Goal: Task Accomplishment & Management: Use online tool/utility

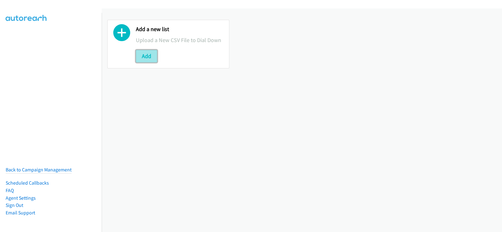
click at [150, 57] on button "Add" at bounding box center [146, 56] width 21 height 13
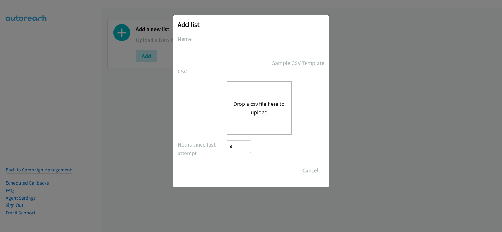
click at [263, 37] on input "text" at bounding box center [275, 40] width 98 height 13
type input "new list"
click at [263, 96] on div "Drop a csv file here to upload" at bounding box center [258, 107] width 65 height 53
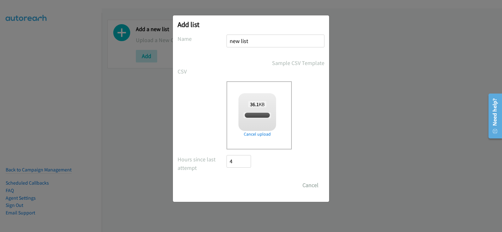
checkbox input "true"
click at [227, 188] on input "Save List" at bounding box center [242, 185] width 33 height 13
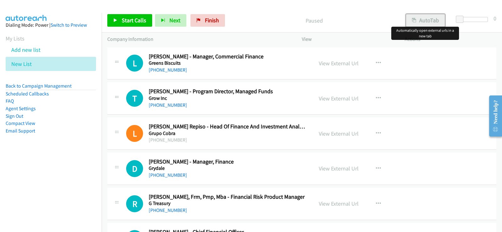
click at [439, 26] on button "AutoTab" at bounding box center [425, 20] width 39 height 13
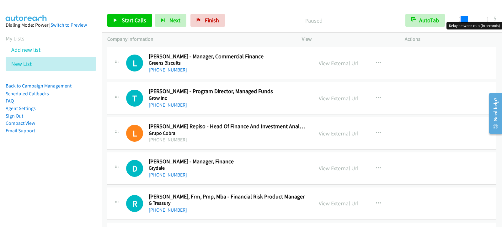
drag, startPoint x: 459, startPoint y: 19, endPoint x: 462, endPoint y: 18, distance: 3.4
click at [463, 18] on span at bounding box center [464, 20] width 8 height 8
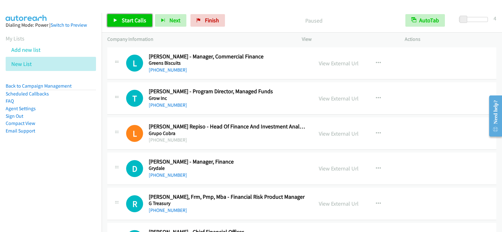
click at [131, 15] on link "Start Calls" at bounding box center [129, 20] width 45 height 13
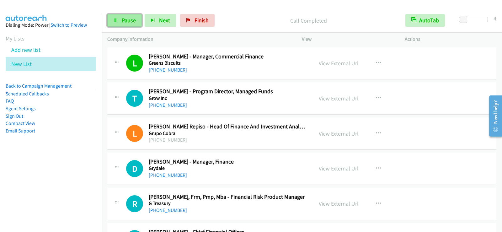
click at [134, 19] on span "Pause" at bounding box center [129, 20] width 14 height 7
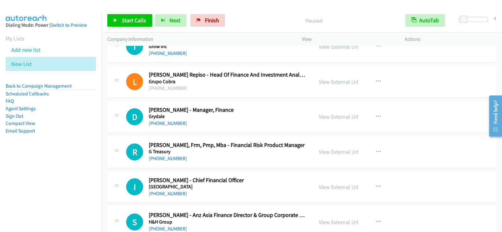
scroll to position [63, 0]
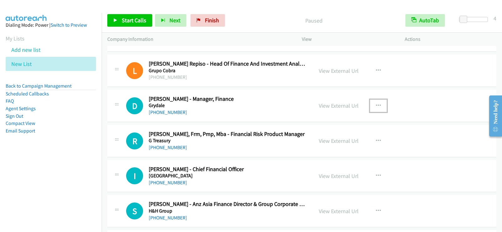
click at [373, 107] on button "button" at bounding box center [378, 105] width 17 height 13
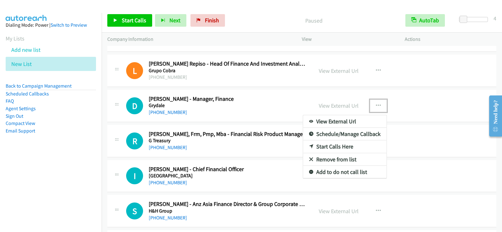
click at [318, 143] on link "Start Calls Here" at bounding box center [344, 146] width 83 height 13
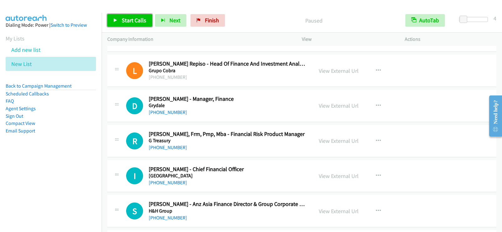
click at [134, 22] on span "Start Calls" at bounding box center [134, 20] width 24 height 7
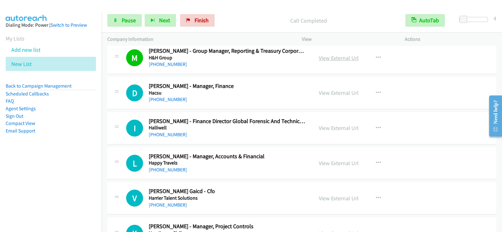
scroll to position [282, 0]
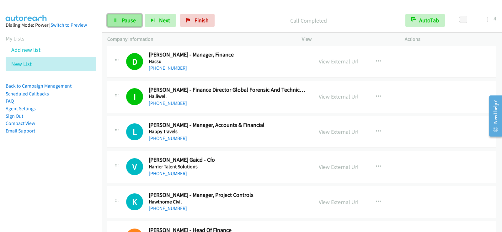
click at [122, 20] on span "Pause" at bounding box center [129, 20] width 14 height 7
click at [118, 19] on link "Start Calls" at bounding box center [129, 20] width 45 height 13
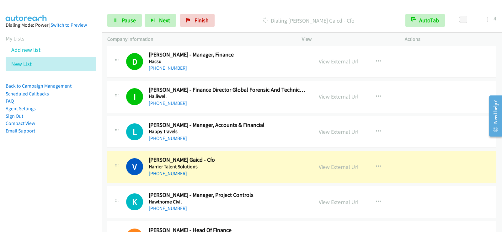
scroll to position [376, 0]
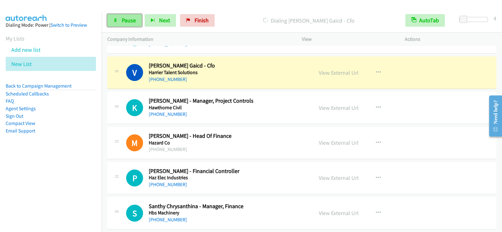
click at [122, 22] on span "Pause" at bounding box center [129, 20] width 14 height 7
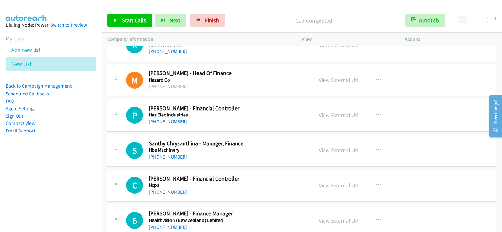
scroll to position [470, 0]
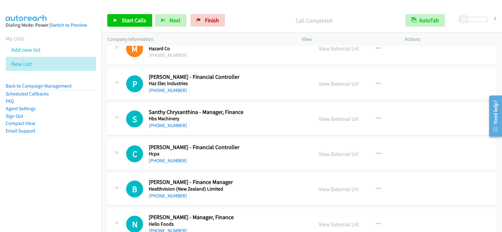
drag, startPoint x: 293, startPoint y: 80, endPoint x: 310, endPoint y: 79, distance: 17.0
click at [293, 80] on h5 "Haz Elec Industries" at bounding box center [227, 83] width 156 height 6
click at [372, 82] on button "button" at bounding box center [378, 83] width 17 height 13
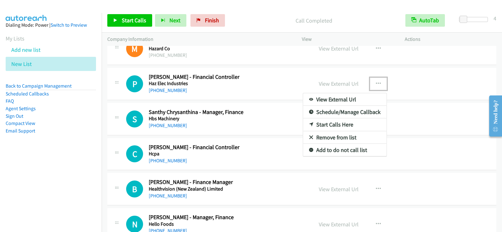
click at [334, 123] on link "Start Calls Here" at bounding box center [344, 124] width 83 height 13
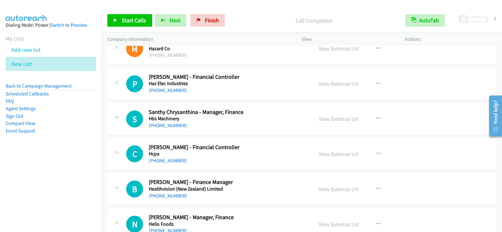
click at [118, 29] on div "Start Calls Pause Next Finish Call Completed AutoTab AutoTab 4" at bounding box center [302, 20] width 400 height 24
click at [120, 21] on link "Start Calls" at bounding box center [129, 20] width 45 height 13
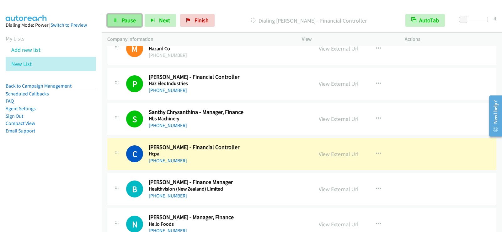
click at [118, 22] on link "Pause" at bounding box center [124, 20] width 34 height 13
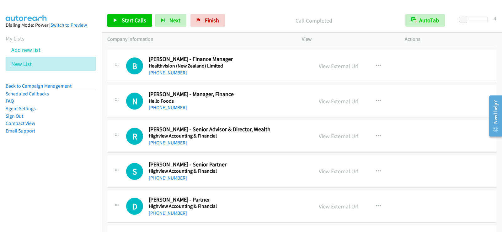
scroll to position [596, 0]
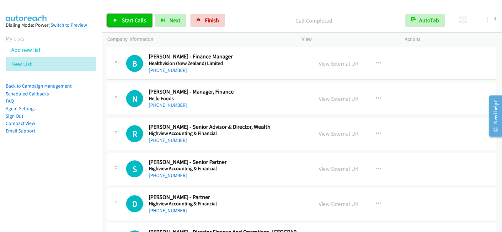
click at [133, 19] on span "Start Calls" at bounding box center [134, 20] width 24 height 7
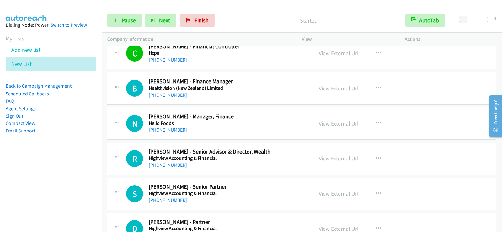
scroll to position [533, 0]
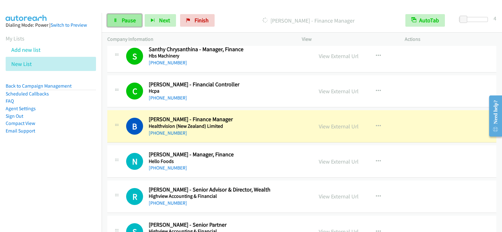
click at [119, 21] on link "Pause" at bounding box center [124, 20] width 34 height 13
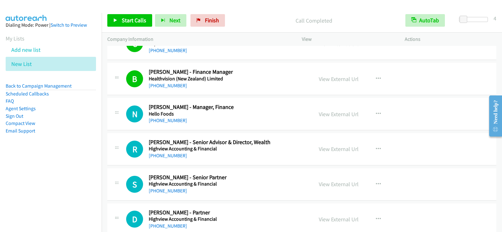
scroll to position [564, 0]
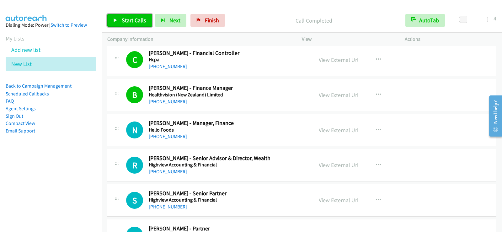
click at [137, 20] on span "Start Calls" at bounding box center [134, 20] width 24 height 7
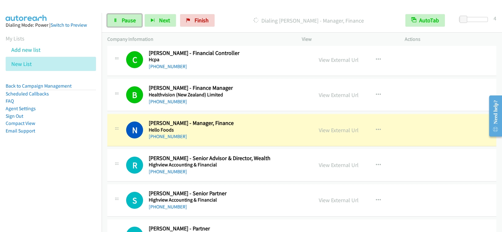
drag, startPoint x: 130, startPoint y: 23, endPoint x: 130, endPoint y: 43, distance: 20.4
click at [130, 23] on span "Pause" at bounding box center [129, 20] width 14 height 7
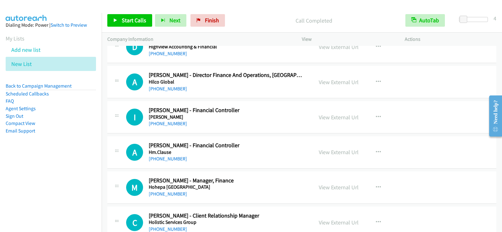
scroll to position [784, 0]
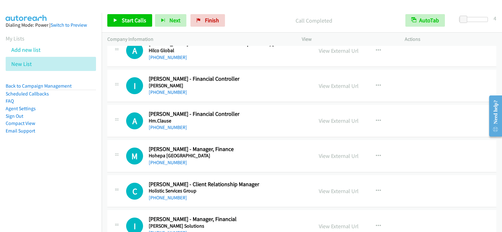
click at [292, 92] on div "[PHONE_NUMBER]" at bounding box center [227, 92] width 156 height 8
click at [376, 84] on icon "button" at bounding box center [378, 85] width 5 height 5
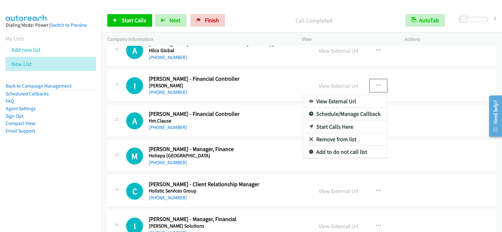
click at [332, 125] on link "Start Calls Here" at bounding box center [344, 126] width 83 height 13
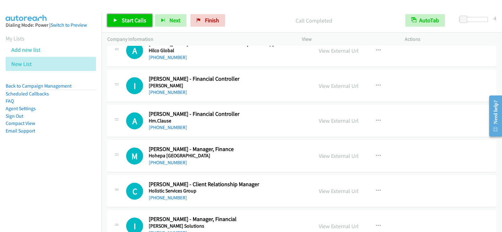
click at [128, 19] on span "Start Calls" at bounding box center [134, 20] width 24 height 7
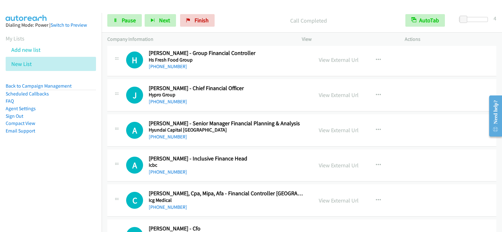
scroll to position [1022, 0]
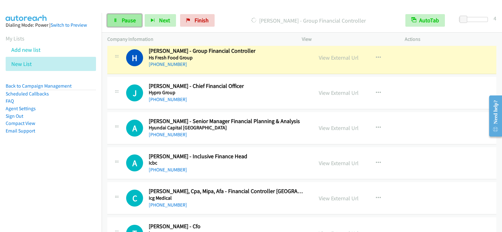
click at [128, 18] on span "Pause" at bounding box center [129, 20] width 14 height 7
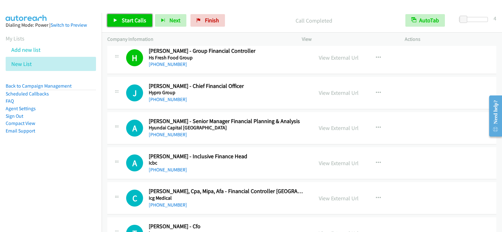
click at [133, 17] on span "Start Calls" at bounding box center [134, 20] width 24 height 7
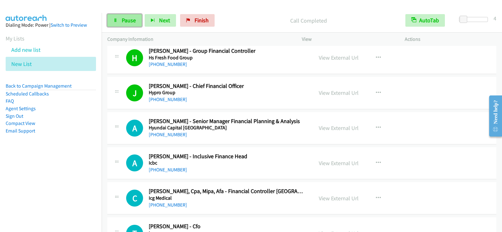
click at [124, 20] on span "Pause" at bounding box center [129, 20] width 14 height 7
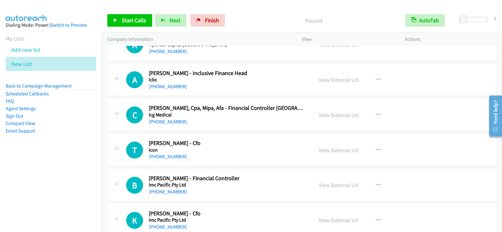
scroll to position [1116, 0]
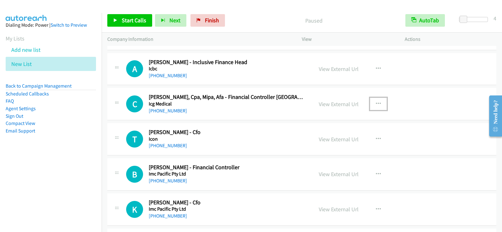
click at [370, 104] on button "button" at bounding box center [378, 104] width 17 height 13
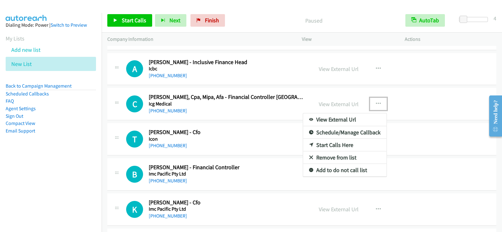
click at [344, 145] on link "Start Calls Here" at bounding box center [344, 145] width 83 height 13
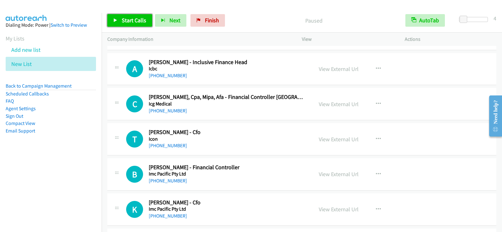
click at [128, 21] on span "Start Calls" at bounding box center [134, 20] width 24 height 7
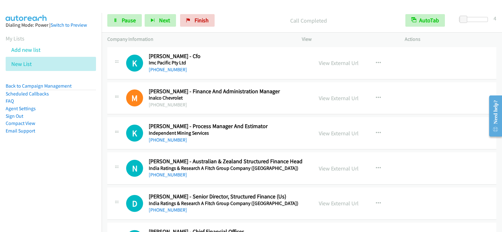
scroll to position [1267, 0]
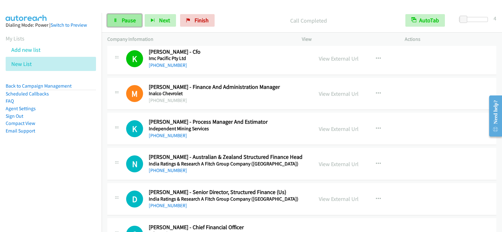
click at [133, 21] on span "Pause" at bounding box center [129, 20] width 14 height 7
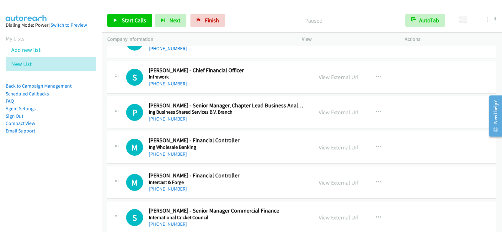
scroll to position [1436, 0]
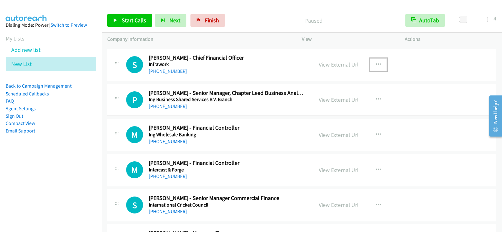
click at [376, 65] on icon "button" at bounding box center [378, 64] width 5 height 5
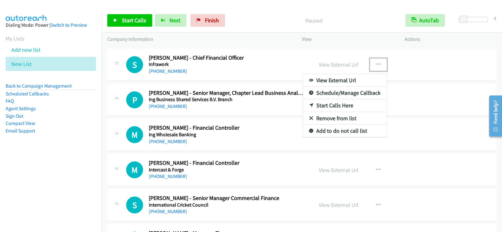
click at [344, 107] on link "Start Calls Here" at bounding box center [344, 105] width 83 height 13
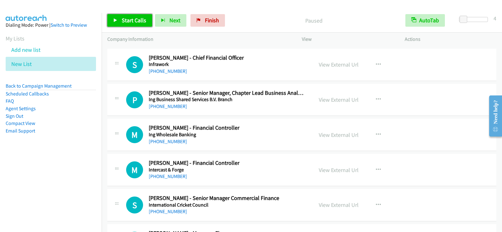
click at [129, 19] on span "Start Calls" at bounding box center [134, 20] width 24 height 7
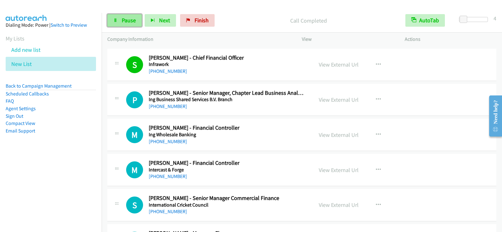
click at [131, 19] on span "Pause" at bounding box center [129, 20] width 14 height 7
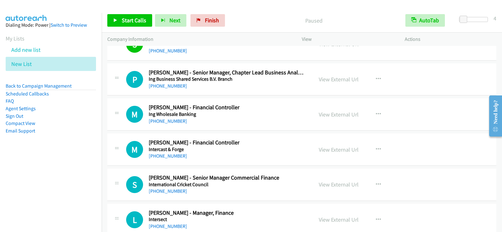
scroll to position [1468, 0]
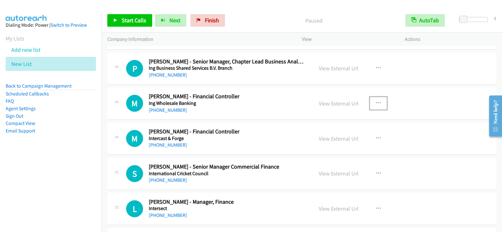
click at [376, 104] on icon "button" at bounding box center [378, 103] width 5 height 5
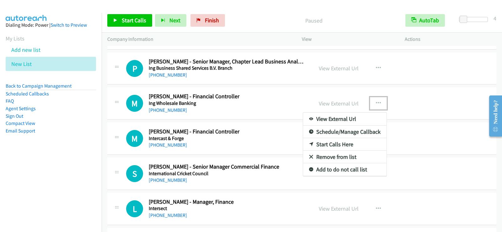
click at [329, 142] on link "Start Calls Here" at bounding box center [344, 144] width 83 height 13
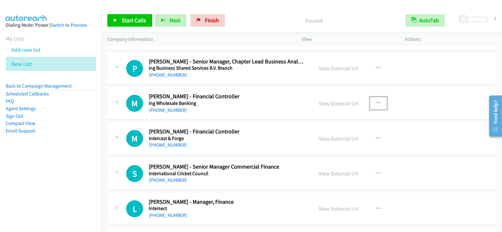
scroll to position [1499, 0]
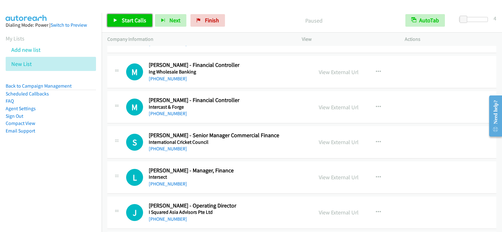
click at [135, 20] on span "Start Calls" at bounding box center [134, 20] width 24 height 7
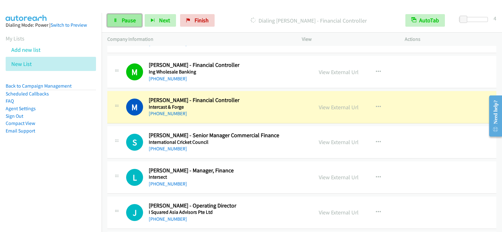
click at [129, 23] on span "Pause" at bounding box center [129, 20] width 14 height 7
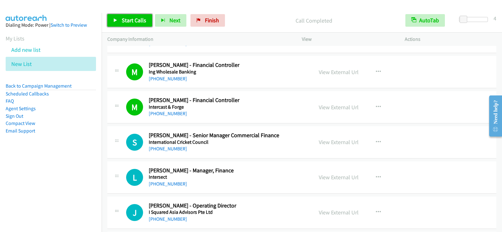
click at [127, 21] on span "Start Calls" at bounding box center [134, 20] width 24 height 7
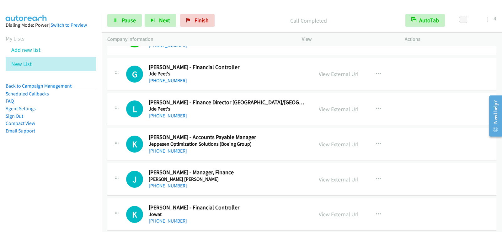
scroll to position [1825, 0]
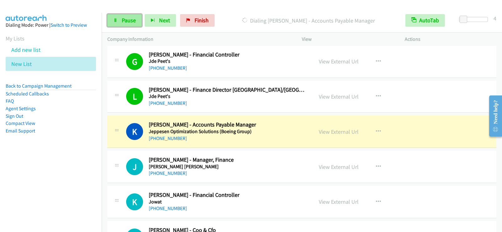
click at [115, 22] on icon at bounding box center [115, 21] width 4 height 4
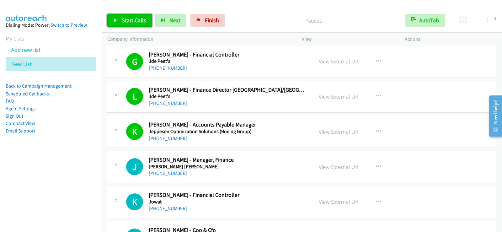
click at [126, 21] on span "Start Calls" at bounding box center [134, 20] width 24 height 7
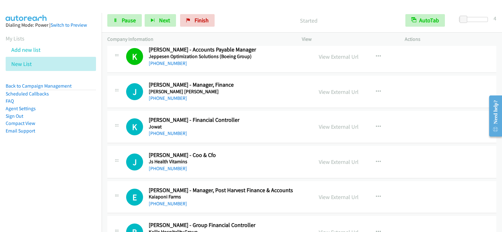
scroll to position [1919, 0]
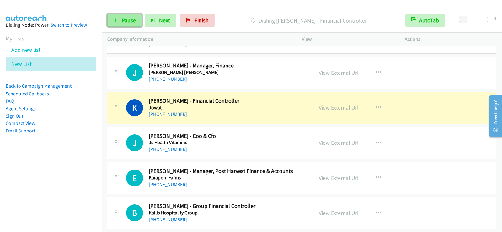
click at [130, 23] on span "Pause" at bounding box center [129, 20] width 14 height 7
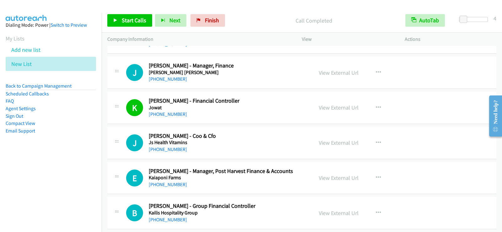
scroll to position [1888, 0]
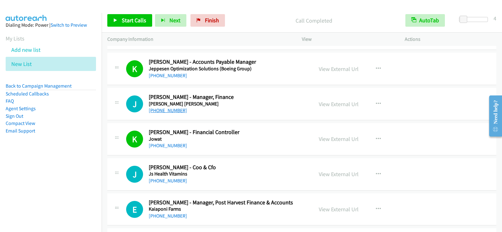
click at [179, 110] on link "[PHONE_NUMBER]" at bounding box center [168, 110] width 38 height 6
click at [139, 22] on span "Start Calls" at bounding box center [134, 20] width 24 height 7
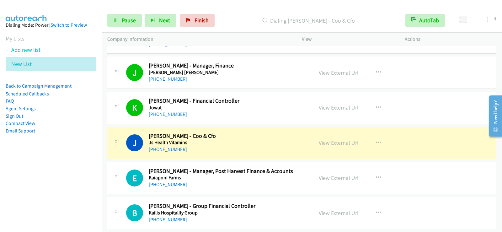
scroll to position [1951, 0]
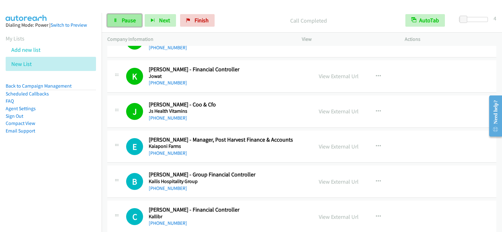
click at [126, 22] on span "Pause" at bounding box center [129, 20] width 14 height 7
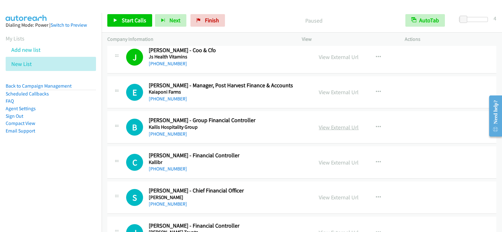
scroll to position [2013, 0]
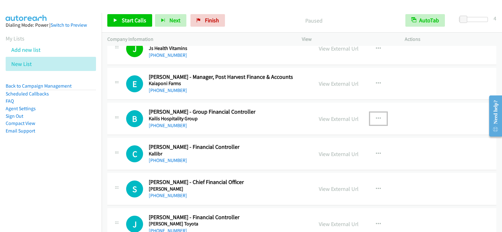
click at [378, 116] on icon "button" at bounding box center [378, 118] width 5 height 5
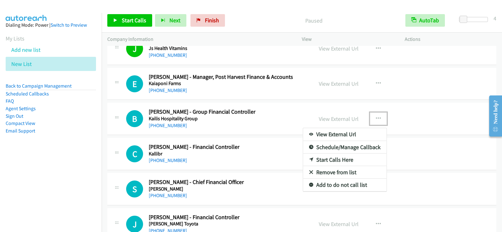
click at [333, 156] on link "Start Calls Here" at bounding box center [344, 159] width 83 height 13
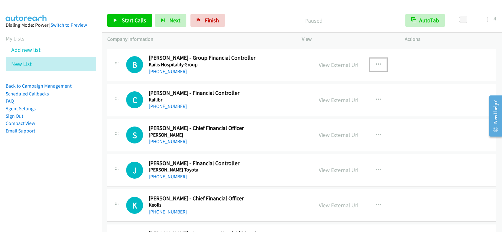
scroll to position [2070, 0]
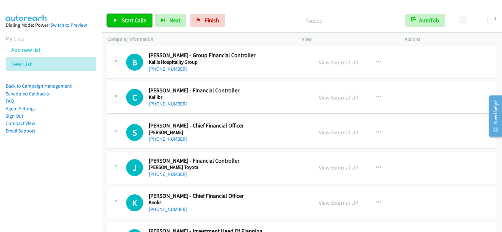
click at [138, 17] on span "Start Calls" at bounding box center [134, 20] width 24 height 7
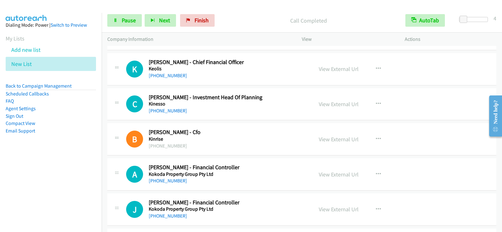
scroll to position [2208, 0]
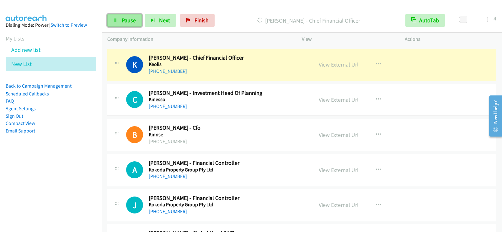
drag, startPoint x: 121, startPoint y: 19, endPoint x: 129, endPoint y: 26, distance: 10.7
click at [121, 19] on link "Pause" at bounding box center [124, 20] width 34 height 13
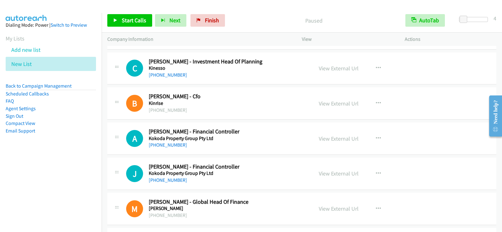
scroll to position [2270, 0]
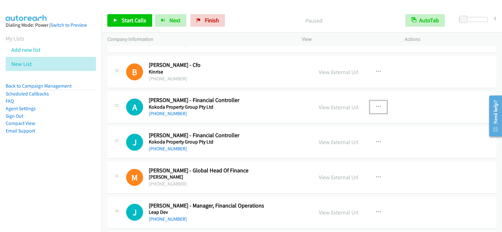
click at [376, 105] on icon "button" at bounding box center [378, 106] width 5 height 5
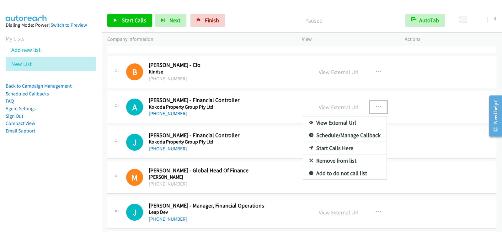
click at [339, 148] on link "Start Calls Here" at bounding box center [344, 148] width 83 height 13
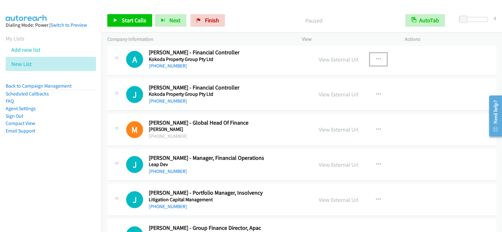
scroll to position [2321, 0]
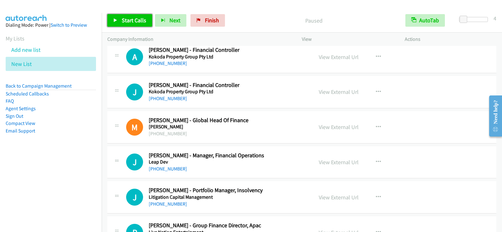
click at [132, 20] on span "Start Calls" at bounding box center [134, 20] width 24 height 7
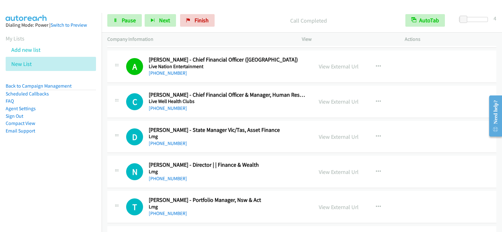
scroll to position [2553, 0]
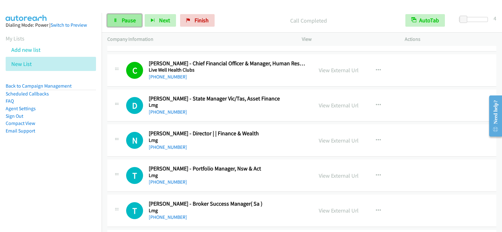
click at [127, 22] on span "Pause" at bounding box center [129, 20] width 14 height 7
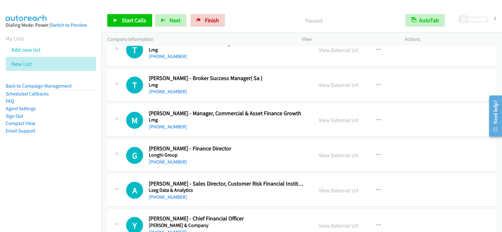
scroll to position [2710, 0]
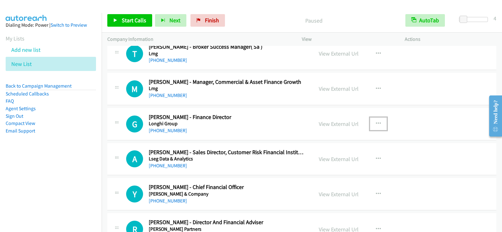
click at [376, 122] on icon "button" at bounding box center [378, 123] width 5 height 5
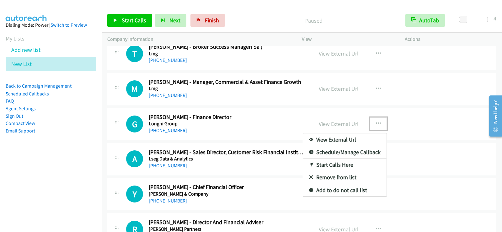
click at [337, 163] on link "Start Calls Here" at bounding box center [344, 164] width 83 height 13
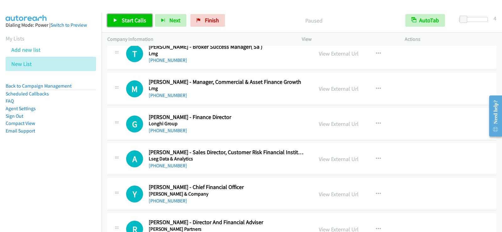
click at [132, 15] on link "Start Calls" at bounding box center [129, 20] width 45 height 13
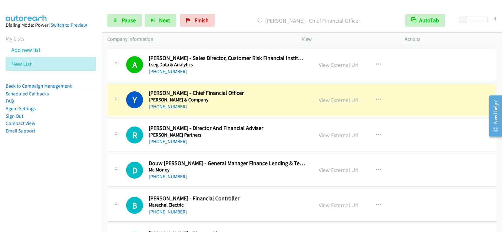
scroll to position [2835, 0]
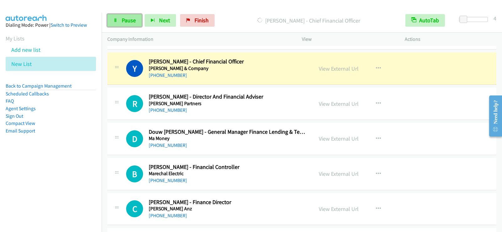
click at [135, 20] on span "Pause" at bounding box center [129, 20] width 14 height 7
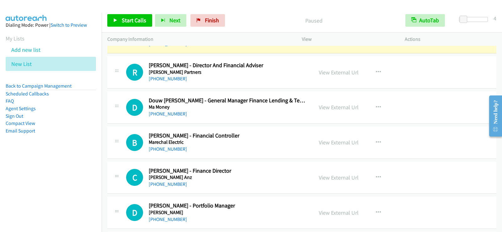
scroll to position [2898, 0]
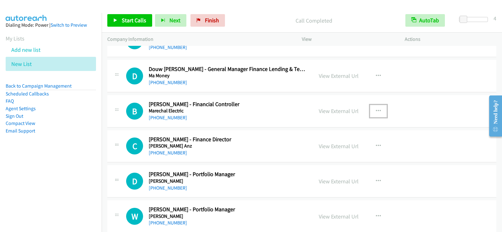
click at [376, 109] on icon "button" at bounding box center [378, 111] width 5 height 5
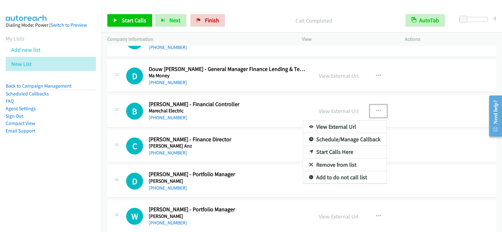
click at [324, 150] on link "Start Calls Here" at bounding box center [344, 152] width 83 height 13
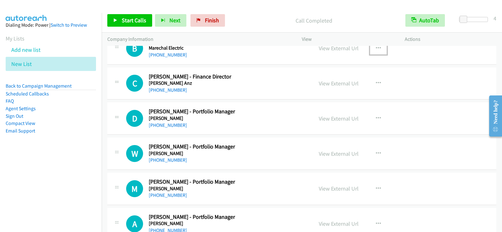
scroll to position [2948, 0]
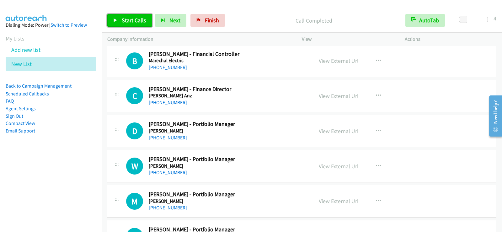
click at [135, 19] on span "Start Calls" at bounding box center [134, 20] width 24 height 7
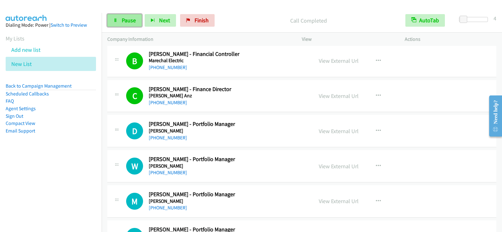
click at [119, 21] on link "Pause" at bounding box center [124, 20] width 34 height 13
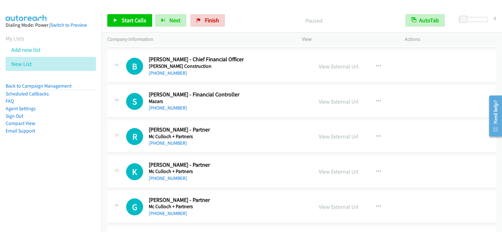
scroll to position [3199, 0]
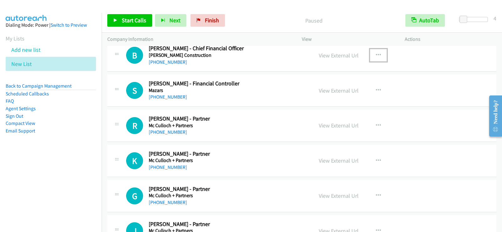
click at [377, 53] on icon "button" at bounding box center [378, 55] width 5 height 5
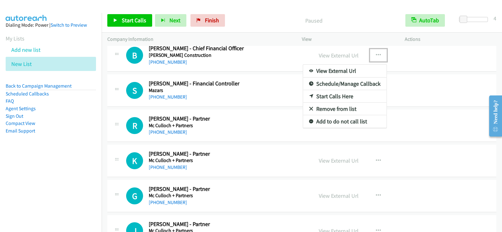
click at [348, 96] on link "Start Calls Here" at bounding box center [344, 96] width 83 height 13
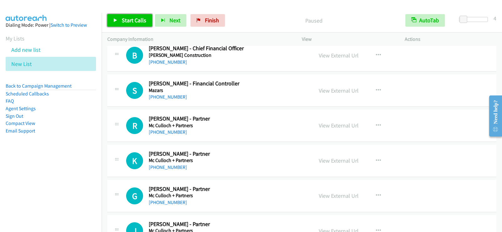
click at [132, 26] on link "Start Calls" at bounding box center [129, 20] width 45 height 13
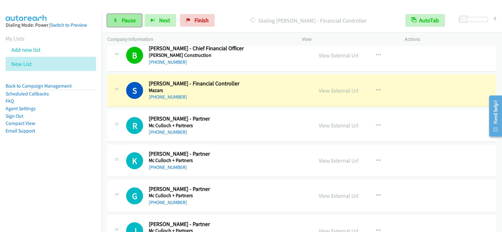
click at [123, 17] on span "Pause" at bounding box center [129, 20] width 14 height 7
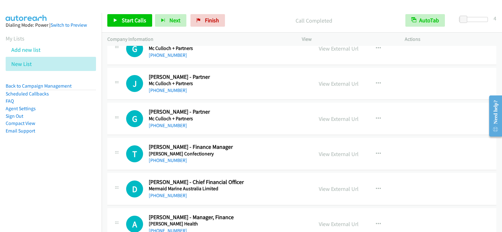
scroll to position [3356, 0]
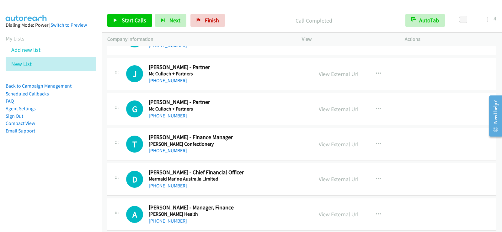
click at [258, 143] on h5 "[PERSON_NAME] Confectionery" at bounding box center [227, 144] width 156 height 6
click at [376, 142] on icon "button" at bounding box center [378, 143] width 5 height 5
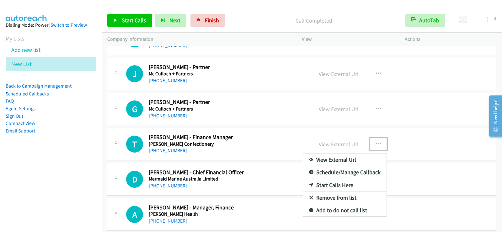
click at [320, 184] on link "Start Calls Here" at bounding box center [344, 185] width 83 height 13
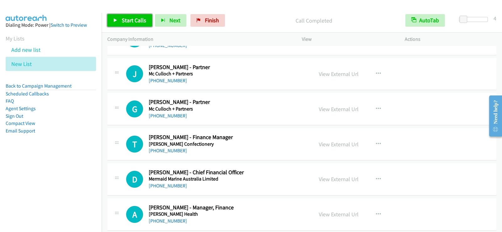
click at [134, 20] on span "Start Calls" at bounding box center [134, 20] width 24 height 7
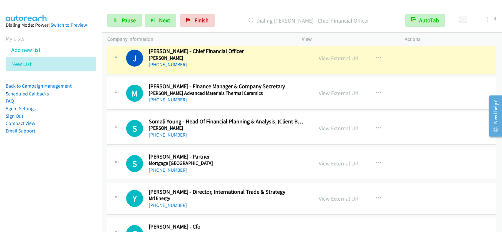
scroll to position [3795, 0]
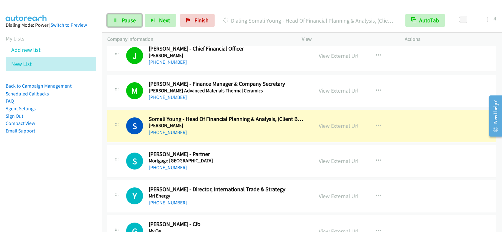
drag, startPoint x: 121, startPoint y: 19, endPoint x: 144, endPoint y: 35, distance: 27.6
click at [121, 19] on link "Pause" at bounding box center [124, 20] width 34 height 13
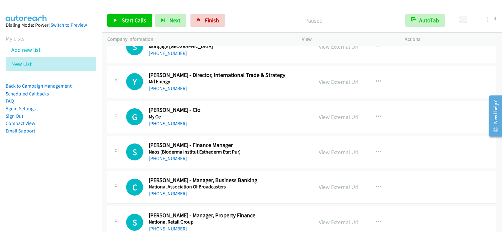
scroll to position [3920, 0]
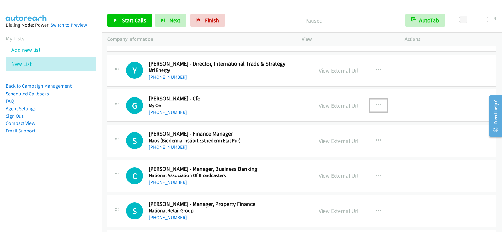
click at [376, 105] on icon "button" at bounding box center [378, 105] width 5 height 5
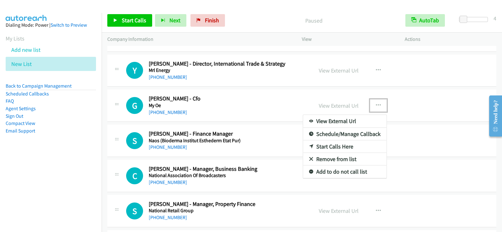
click at [334, 147] on link "Start Calls Here" at bounding box center [344, 146] width 83 height 13
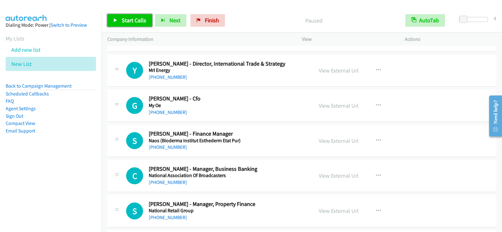
click at [119, 18] on link "Start Calls" at bounding box center [129, 20] width 45 height 13
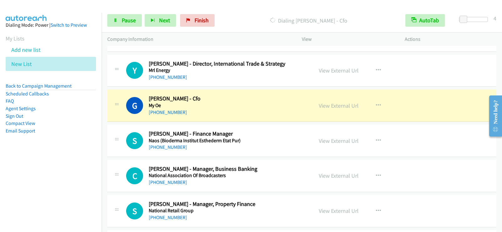
scroll to position [3951, 0]
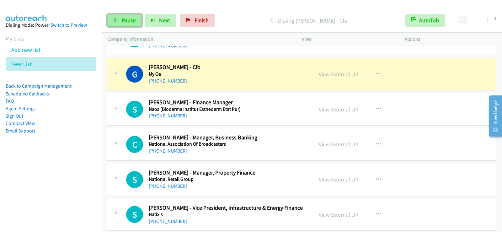
click at [121, 19] on link "Pause" at bounding box center [124, 20] width 34 height 13
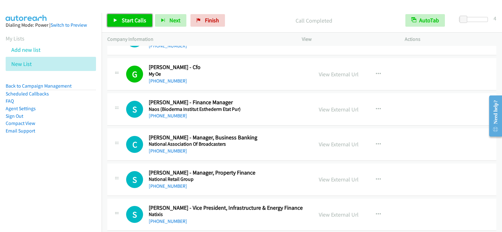
click at [148, 20] on link "Start Calls" at bounding box center [129, 20] width 45 height 13
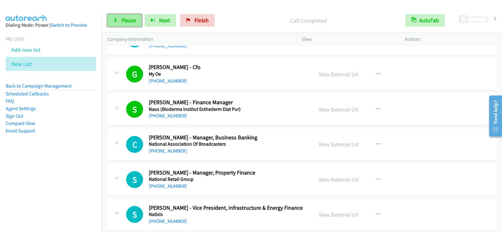
click at [131, 19] on span "Pause" at bounding box center [129, 20] width 14 height 7
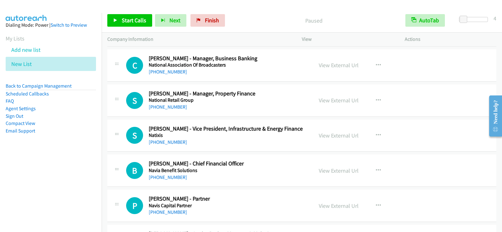
scroll to position [4045, 0]
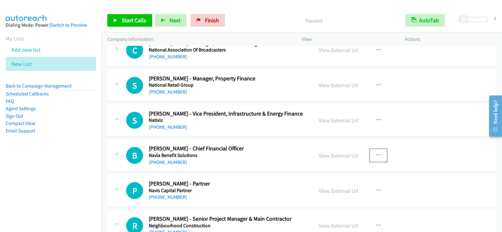
click at [373, 153] on button "button" at bounding box center [378, 155] width 17 height 13
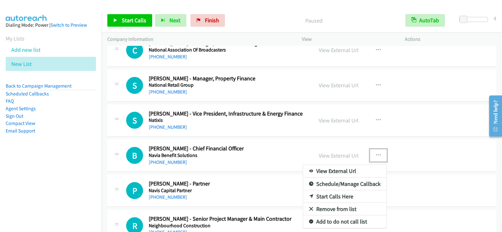
click at [324, 195] on link "Start Calls Here" at bounding box center [344, 196] width 83 height 13
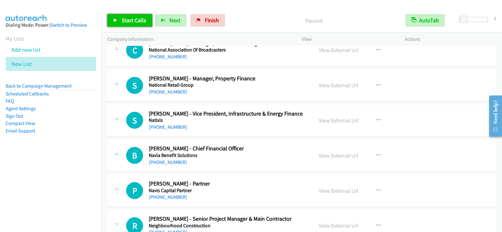
click at [132, 19] on span "Start Calls" at bounding box center [134, 20] width 24 height 7
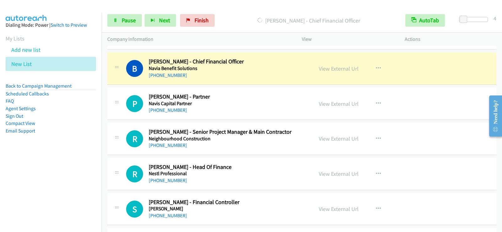
scroll to position [4140, 0]
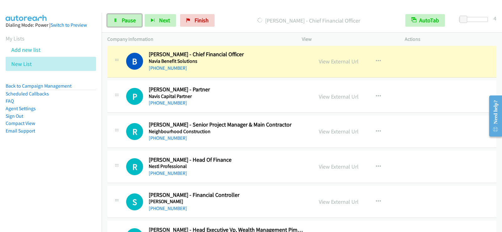
drag, startPoint x: 124, startPoint y: 16, endPoint x: 121, endPoint y: 38, distance: 22.5
click at [124, 16] on link "Pause" at bounding box center [124, 20] width 34 height 13
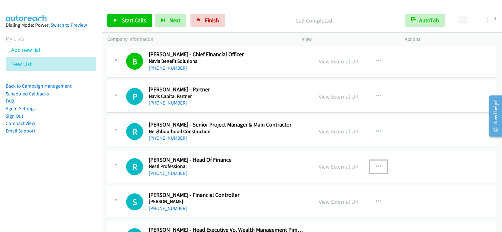
click at [376, 166] on icon "button" at bounding box center [378, 166] width 5 height 5
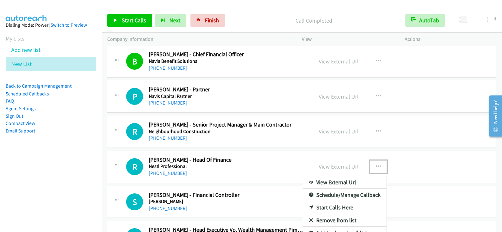
click at [327, 205] on link "Start Calls Here" at bounding box center [344, 207] width 83 height 13
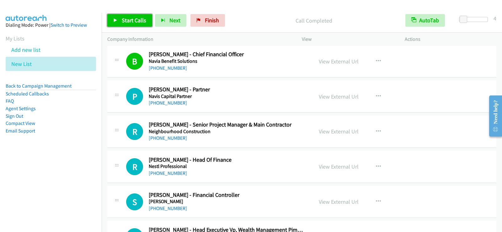
click at [123, 22] on span "Start Calls" at bounding box center [134, 20] width 24 height 7
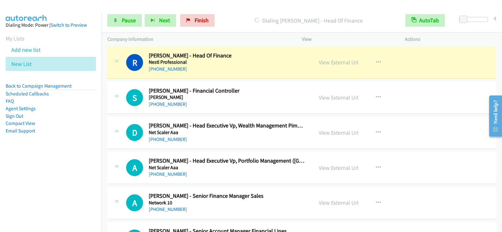
scroll to position [4246, 0]
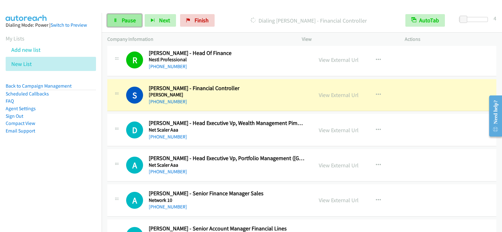
click at [124, 22] on span "Pause" at bounding box center [129, 20] width 14 height 7
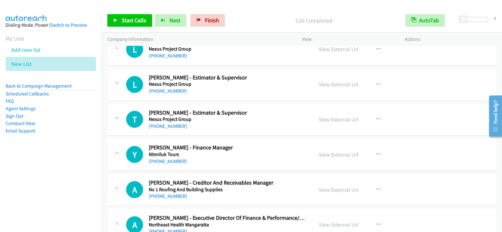
scroll to position [4622, 0]
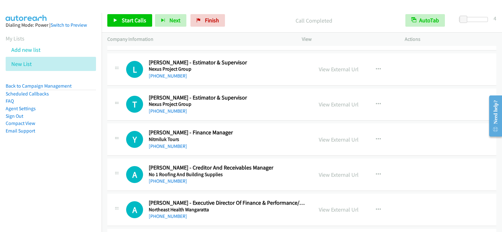
drag, startPoint x: 287, startPoint y: 131, endPoint x: 383, endPoint y: 128, distance: 95.7
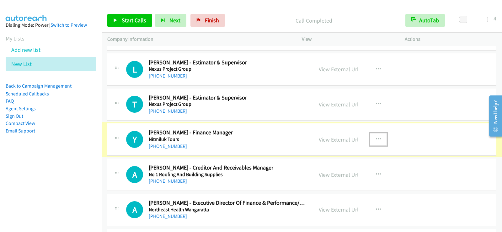
click at [376, 137] on icon "button" at bounding box center [378, 139] width 5 height 5
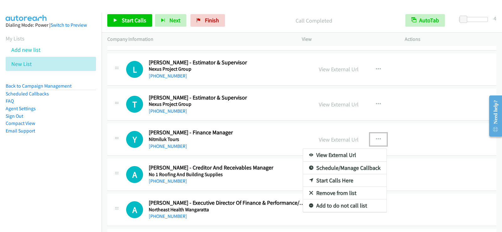
click at [321, 178] on link "Start Calls Here" at bounding box center [344, 180] width 83 height 13
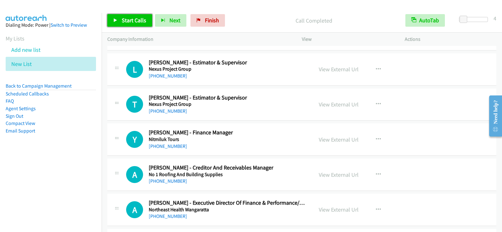
click at [138, 19] on span "Start Calls" at bounding box center [134, 20] width 24 height 7
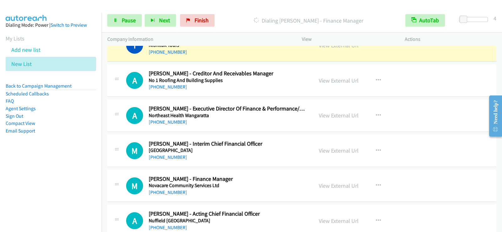
scroll to position [4685, 0]
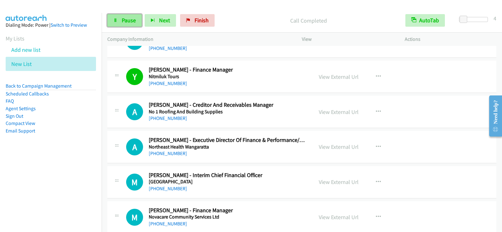
click at [131, 21] on span "Pause" at bounding box center [129, 20] width 14 height 7
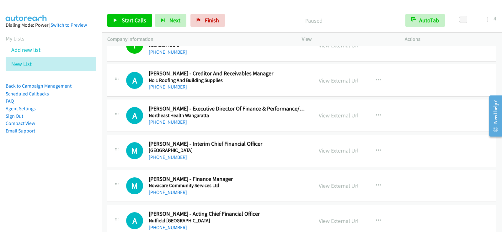
scroll to position [4748, 0]
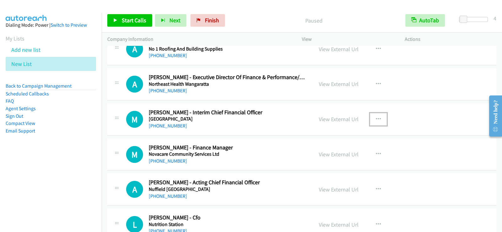
click at [374, 122] on button "button" at bounding box center [378, 119] width 17 height 13
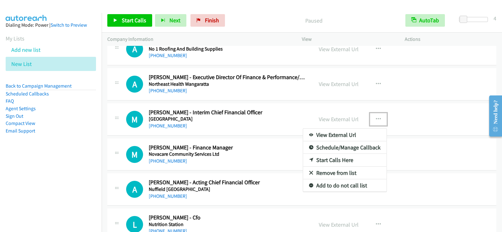
click at [325, 162] on link "Start Calls Here" at bounding box center [344, 160] width 83 height 13
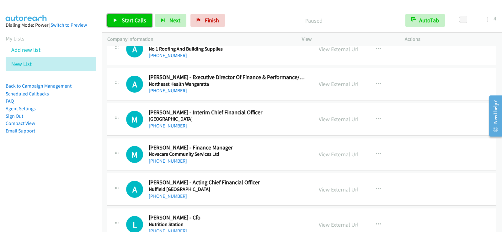
click at [117, 21] on icon at bounding box center [115, 21] width 4 height 4
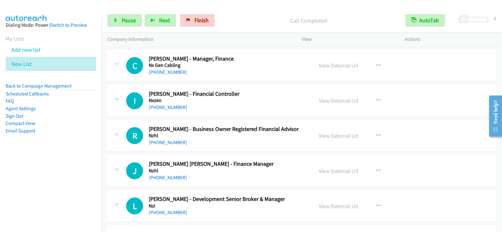
scroll to position [4967, 0]
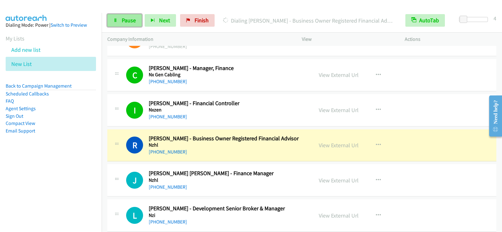
click at [135, 17] on span "Pause" at bounding box center [129, 20] width 14 height 7
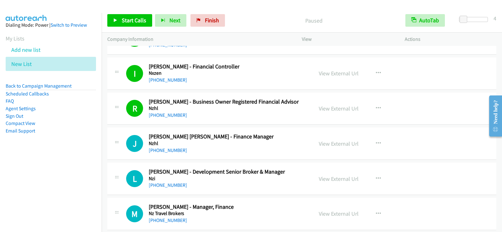
scroll to position [5062, 0]
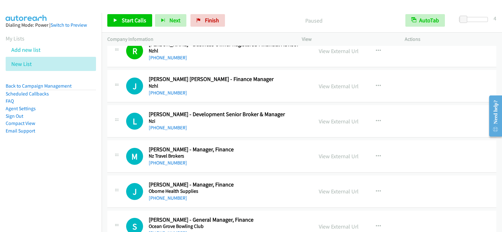
click at [156, 39] on p "Company Information" at bounding box center [198, 39] width 183 height 8
click at [148, 25] on link "Start Calls" at bounding box center [129, 20] width 45 height 13
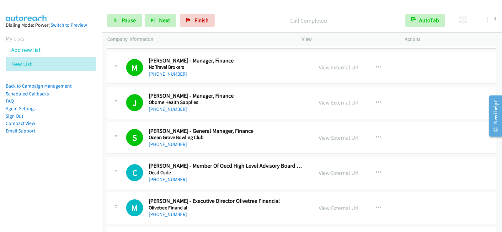
scroll to position [5124, 0]
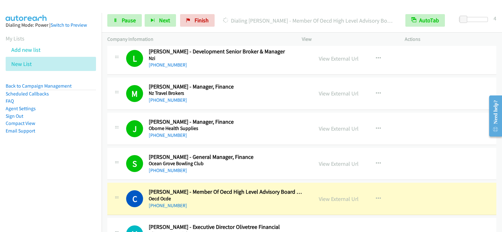
click at [229, 86] on h2 "[PERSON_NAME] - Manager, Finance" at bounding box center [227, 86] width 156 height 7
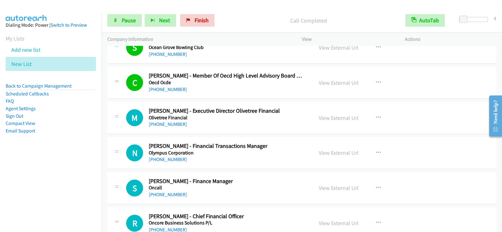
scroll to position [5250, 0]
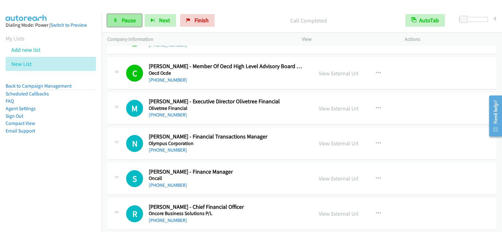
click at [127, 20] on span "Pause" at bounding box center [129, 20] width 14 height 7
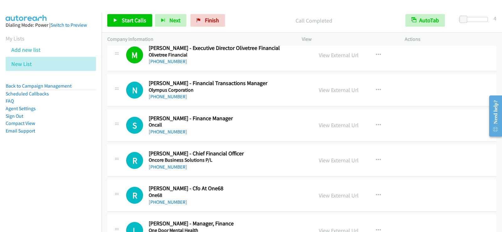
scroll to position [5312, 0]
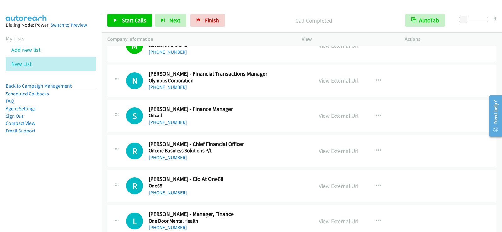
click at [303, 117] on h5 "Oncall" at bounding box center [227, 115] width 156 height 6
click at [376, 115] on icon "button" at bounding box center [378, 115] width 5 height 5
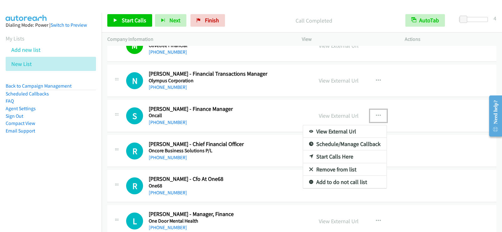
click at [339, 156] on link "Start Calls Here" at bounding box center [344, 156] width 83 height 13
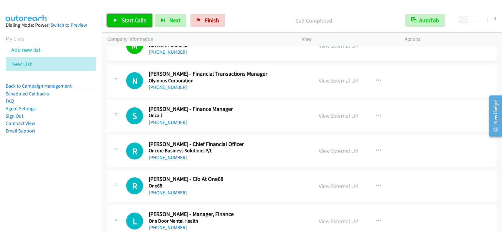
click at [145, 17] on span "Start Calls" at bounding box center [134, 20] width 24 height 7
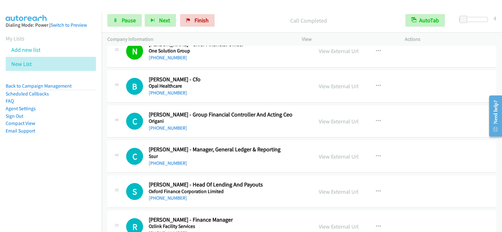
scroll to position [5563, 0]
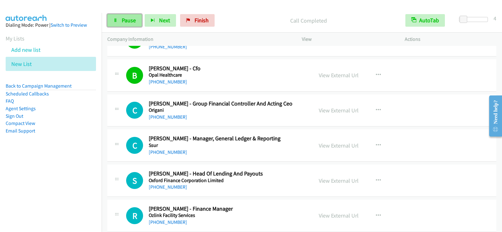
click at [123, 21] on span "Pause" at bounding box center [129, 20] width 14 height 7
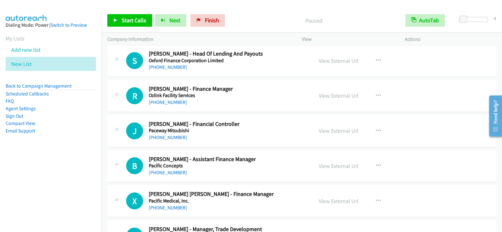
scroll to position [5689, 0]
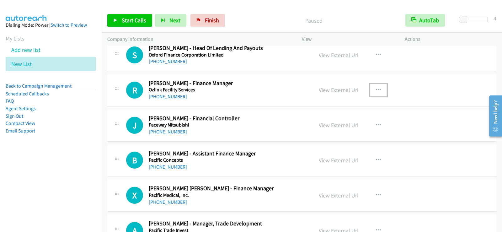
click at [378, 87] on icon "button" at bounding box center [378, 89] width 5 height 5
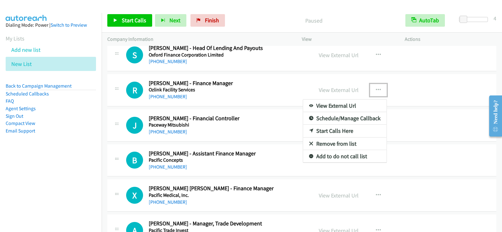
click at [336, 130] on link "Start Calls Here" at bounding box center [344, 130] width 83 height 13
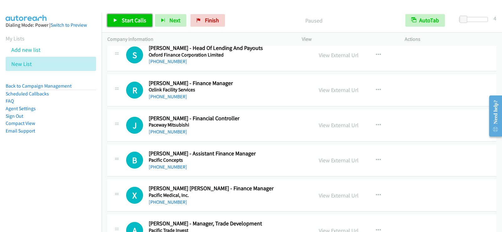
click at [126, 21] on span "Start Calls" at bounding box center [134, 20] width 24 height 7
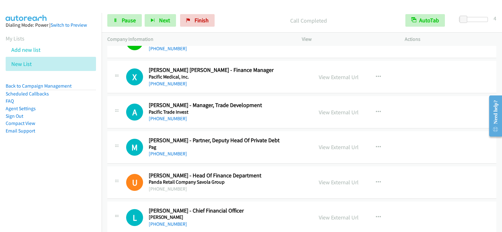
scroll to position [5814, 0]
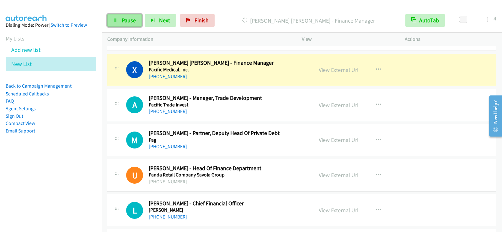
click at [125, 20] on span "Pause" at bounding box center [129, 20] width 14 height 7
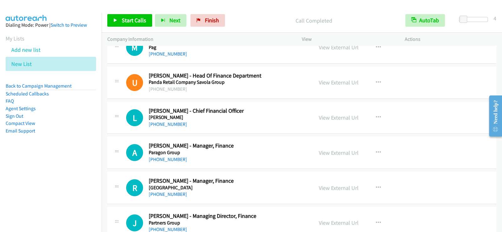
scroll to position [5908, 0]
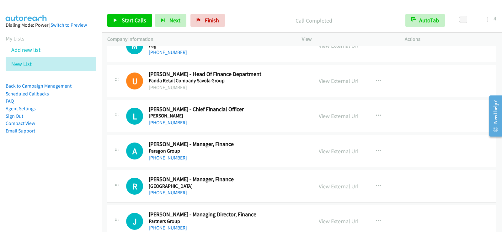
click at [290, 117] on h5 "[PERSON_NAME]" at bounding box center [227, 116] width 156 height 6
click at [376, 113] on icon "button" at bounding box center [378, 115] width 5 height 5
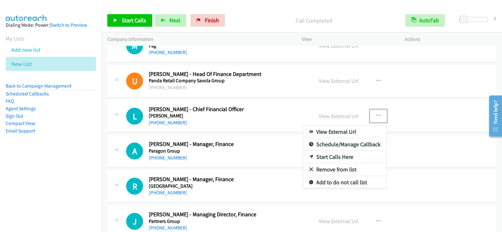
click at [331, 153] on link "Start Calls Here" at bounding box center [344, 157] width 83 height 13
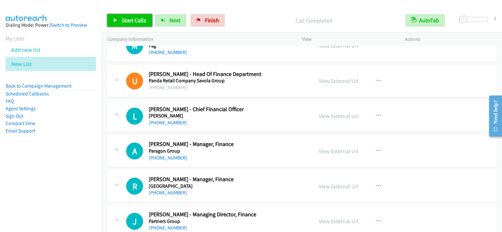
click at [130, 17] on span "Start Calls" at bounding box center [134, 20] width 24 height 7
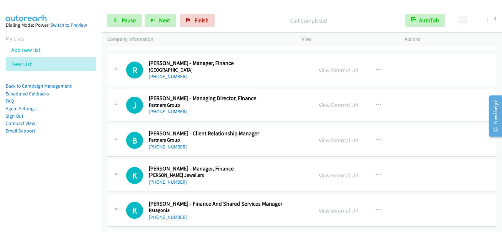
scroll to position [6034, 0]
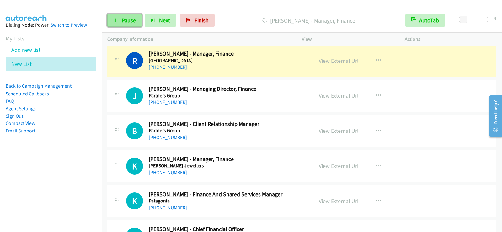
click at [132, 21] on span "Pause" at bounding box center [129, 20] width 14 height 7
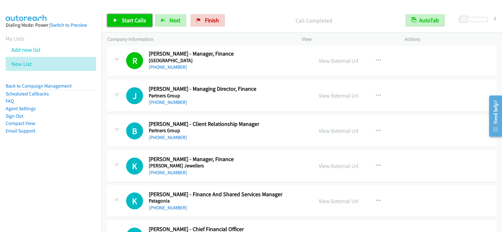
click at [133, 19] on span "Start Calls" at bounding box center [134, 20] width 24 height 7
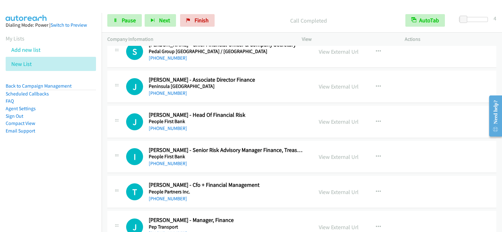
scroll to position [6222, 0]
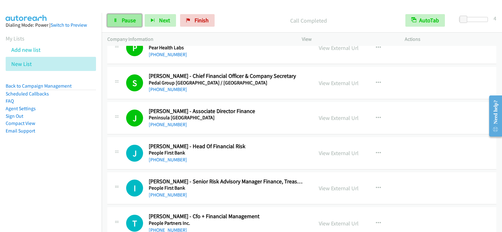
click at [130, 19] on span "Pause" at bounding box center [129, 20] width 14 height 7
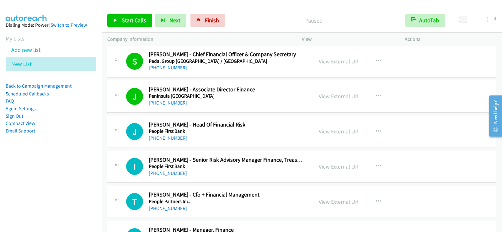
scroll to position [6285, 0]
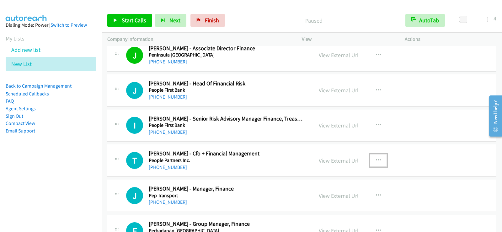
click at [376, 161] on icon "button" at bounding box center [378, 160] width 5 height 5
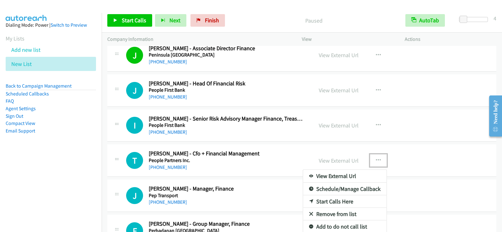
click at [346, 199] on link "Start Calls Here" at bounding box center [344, 201] width 83 height 13
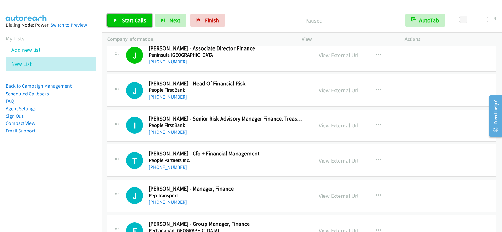
click at [125, 17] on span "Start Calls" at bounding box center [134, 20] width 24 height 7
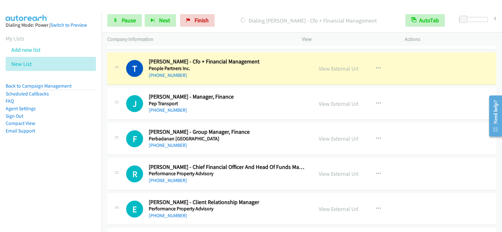
scroll to position [6379, 0]
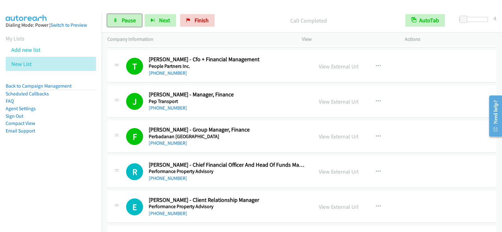
click at [124, 21] on span "Pause" at bounding box center [129, 20] width 14 height 7
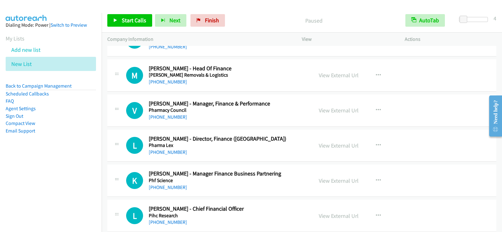
scroll to position [6661, 0]
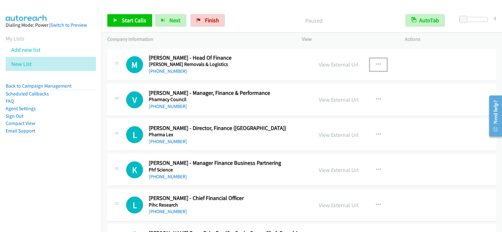
click at [376, 63] on icon "button" at bounding box center [378, 64] width 5 height 5
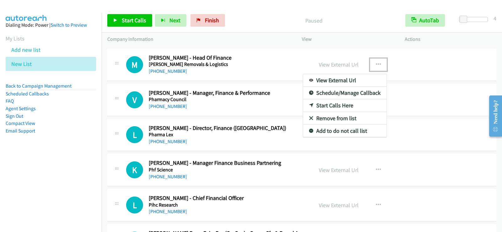
click at [331, 103] on link "Start Calls Here" at bounding box center [344, 105] width 83 height 13
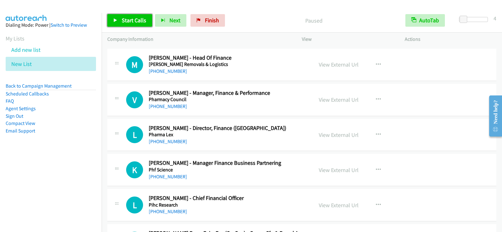
click at [127, 19] on span "Start Calls" at bounding box center [134, 20] width 24 height 7
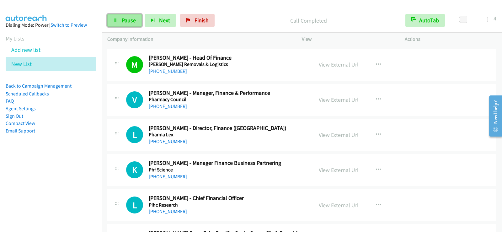
click at [132, 21] on span "Pause" at bounding box center [129, 20] width 14 height 7
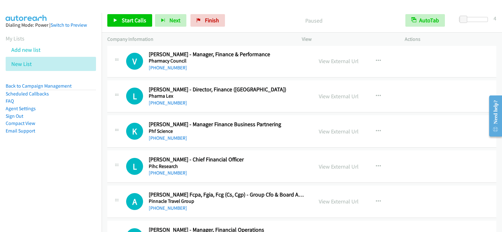
scroll to position [6692, 0]
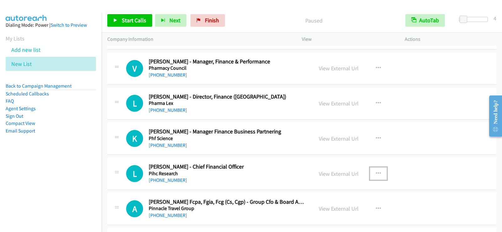
click at [376, 174] on icon "button" at bounding box center [378, 173] width 5 height 5
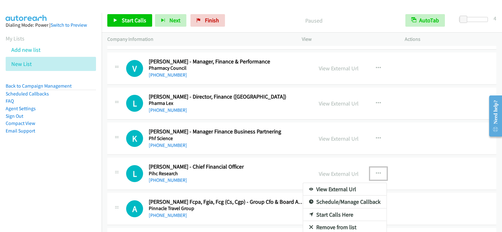
click at [334, 212] on link "Start Calls Here" at bounding box center [344, 214] width 83 height 13
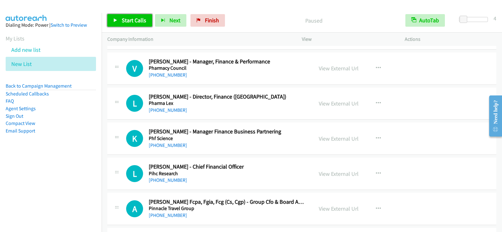
click at [133, 23] on span "Start Calls" at bounding box center [134, 20] width 24 height 7
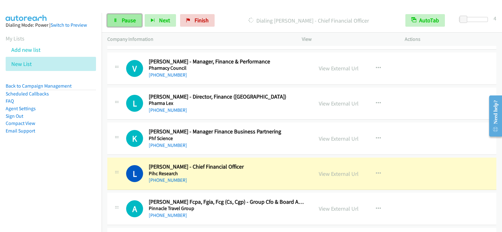
click at [127, 17] on span "Pause" at bounding box center [129, 20] width 14 height 7
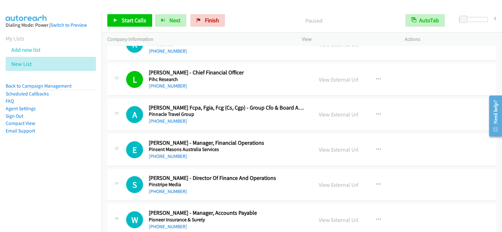
scroll to position [6818, 0]
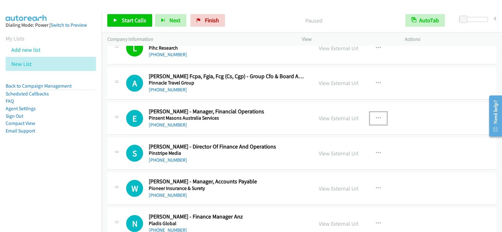
click at [378, 117] on button "button" at bounding box center [378, 118] width 17 height 13
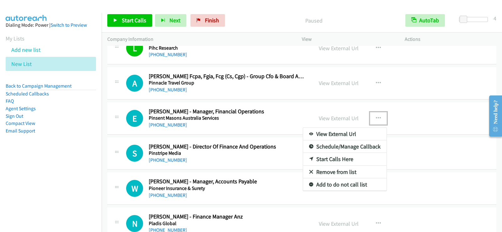
click at [340, 156] on link "Start Calls Here" at bounding box center [344, 159] width 83 height 13
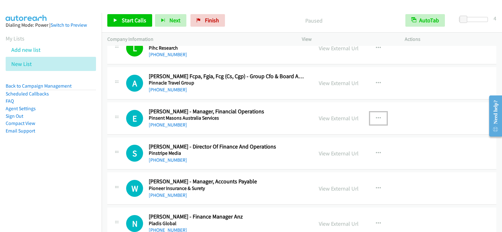
click at [258, 57] on div "[PHONE_NUMBER]" at bounding box center [227, 55] width 156 height 8
click at [124, 19] on span "Start Calls" at bounding box center [134, 20] width 24 height 7
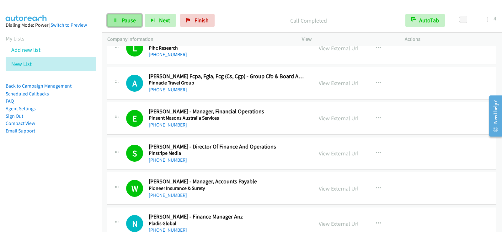
click at [125, 24] on link "Pause" at bounding box center [124, 20] width 34 height 13
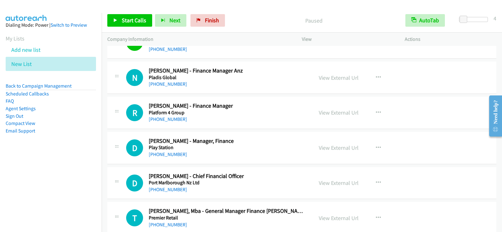
scroll to position [6974, 0]
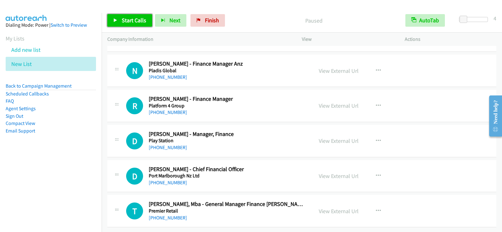
click at [140, 19] on span "Start Calls" at bounding box center [134, 20] width 24 height 7
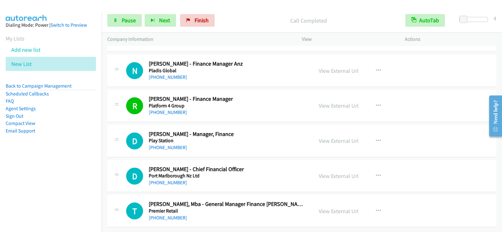
click at [134, 27] on div "Start Calls Pause Next Finish Call Completed AutoTab AutoTab 4" at bounding box center [302, 20] width 400 height 24
click at [133, 22] on span "Pause" at bounding box center [129, 20] width 14 height 7
click at [174, 74] on link "[PHONE_NUMBER]" at bounding box center [168, 77] width 38 height 6
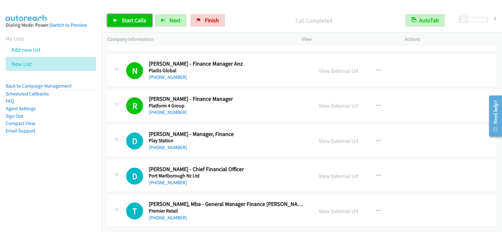
click at [129, 19] on span "Start Calls" at bounding box center [134, 20] width 24 height 7
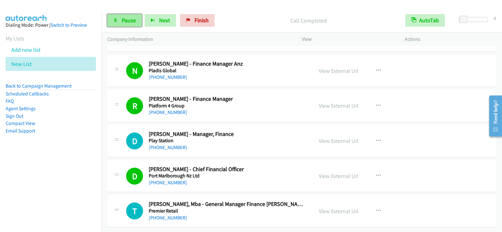
click at [123, 14] on link "Pause" at bounding box center [124, 20] width 34 height 13
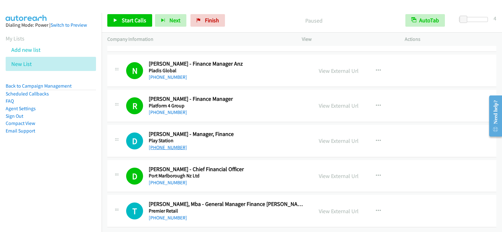
drag, startPoint x: 181, startPoint y: 143, endPoint x: 170, endPoint y: 142, distance: 11.0
click at [170, 144] on link "[PHONE_NUMBER]" at bounding box center [168, 147] width 38 height 6
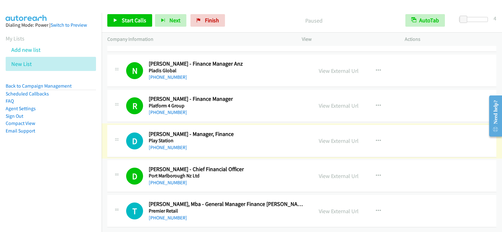
click at [170, 144] on link "[PHONE_NUMBER]" at bounding box center [168, 147] width 38 height 6
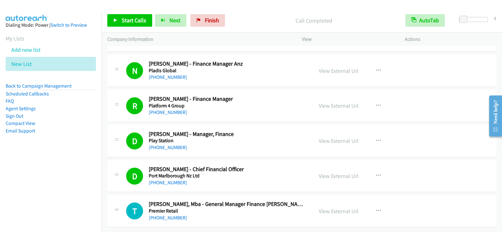
scroll to position [6975, 0]
drag, startPoint x: 304, startPoint y: 170, endPoint x: 299, endPoint y: 171, distance: 4.2
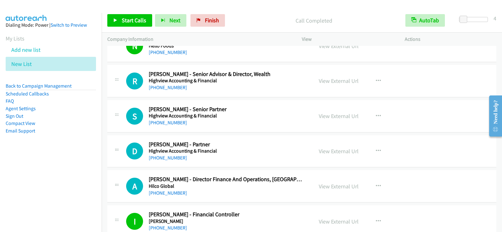
scroll to position [659, 0]
